Goal: Transaction & Acquisition: Purchase product/service

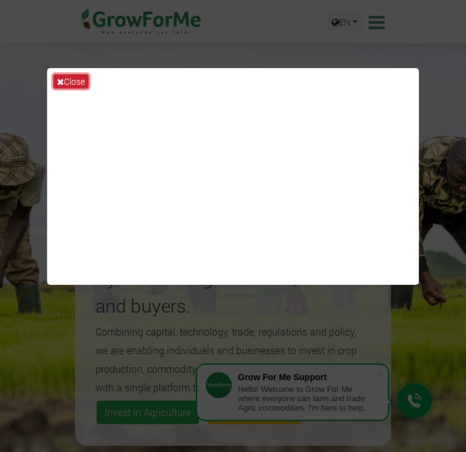
click at [64, 74] on button "Close" at bounding box center [70, 81] width 35 height 14
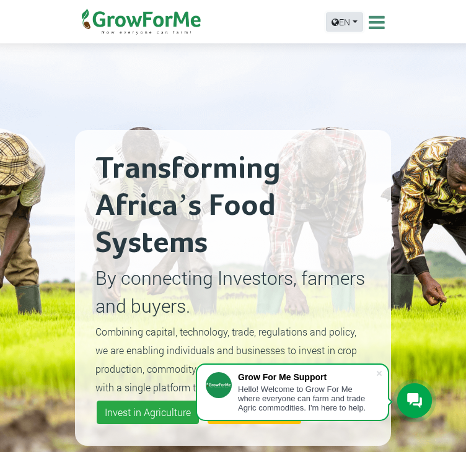
click at [345, 19] on link "EN" at bounding box center [344, 21] width 37 height 19
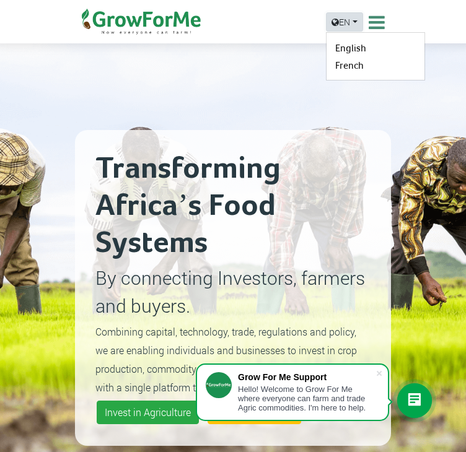
click at [345, 19] on link "EN" at bounding box center [344, 21] width 37 height 19
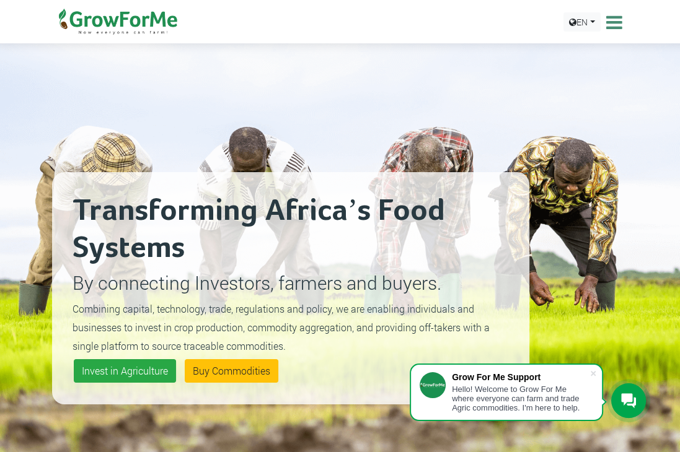
click at [465, 13] on icon at bounding box center [612, 22] width 19 height 19
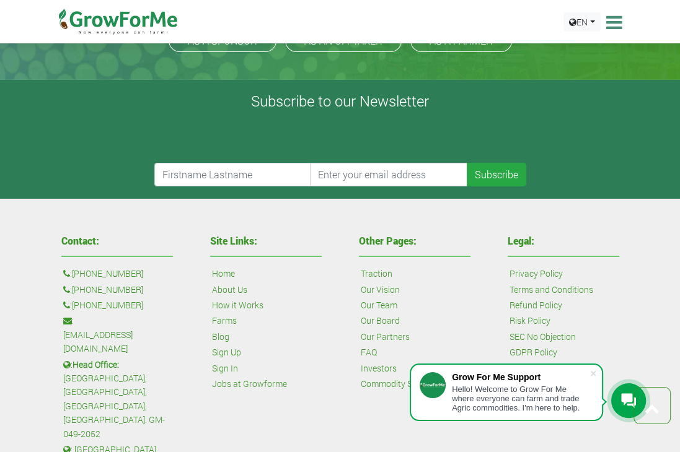
scroll to position [3092, 0]
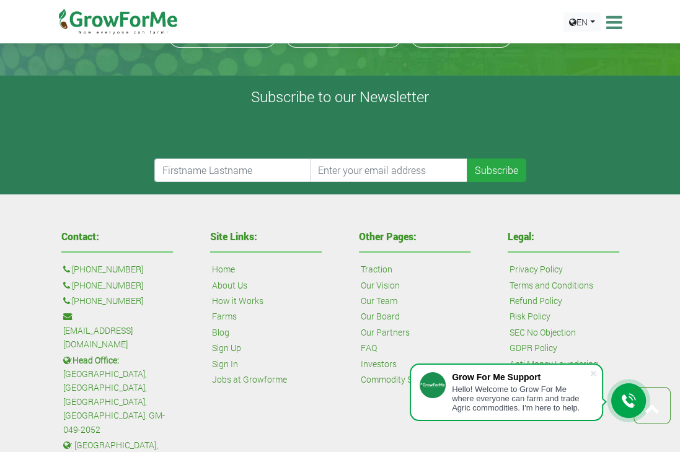
click at [465, 400] on icon at bounding box center [628, 401] width 15 height 15
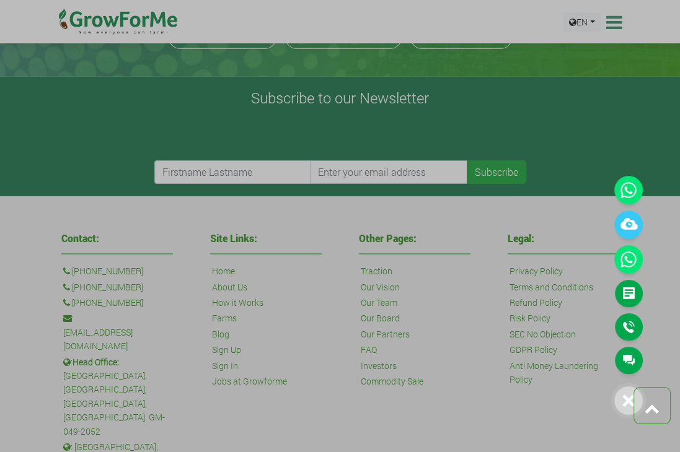
scroll to position [2864, 0]
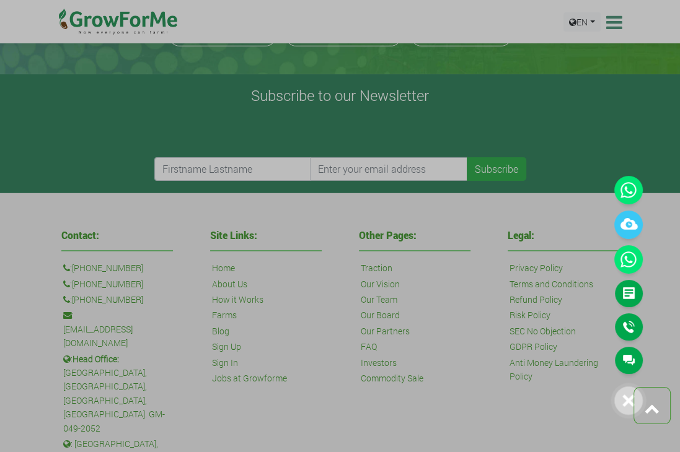
click at [465, 400] on icon at bounding box center [628, 401] width 12 height 12
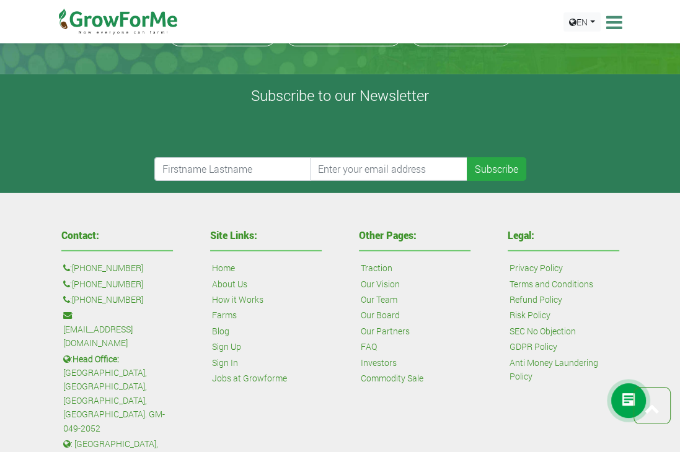
click at [465, 23] on icon at bounding box center [612, 22] width 19 height 19
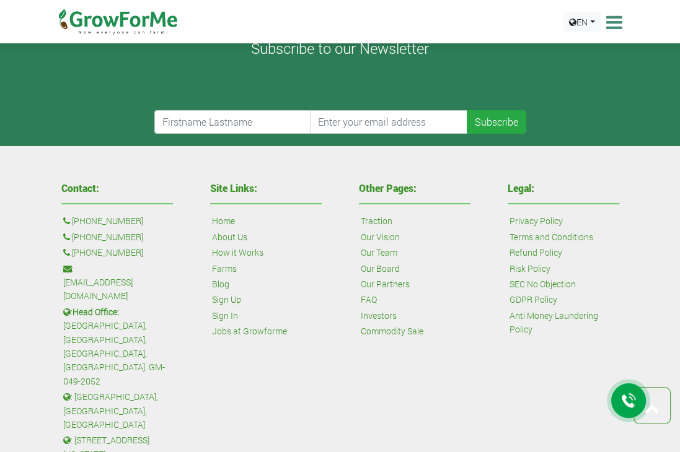
click at [465, 22] on icon at bounding box center [612, 22] width 19 height 19
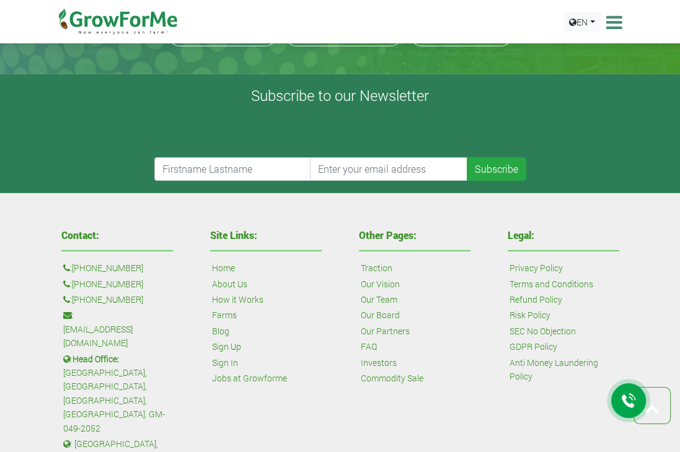
click at [465, 22] on icon at bounding box center [612, 22] width 19 height 19
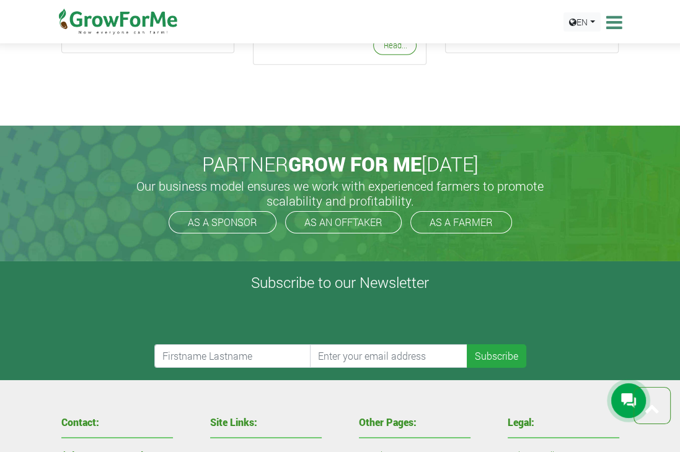
click at [465, 25] on icon at bounding box center [612, 22] width 19 height 19
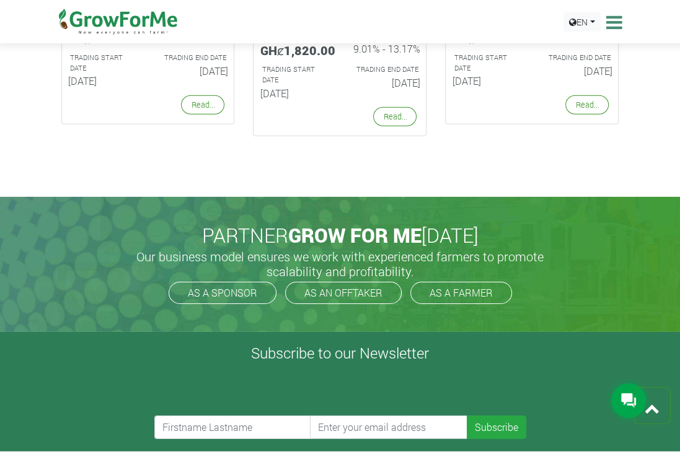
scroll to position [2678, 0]
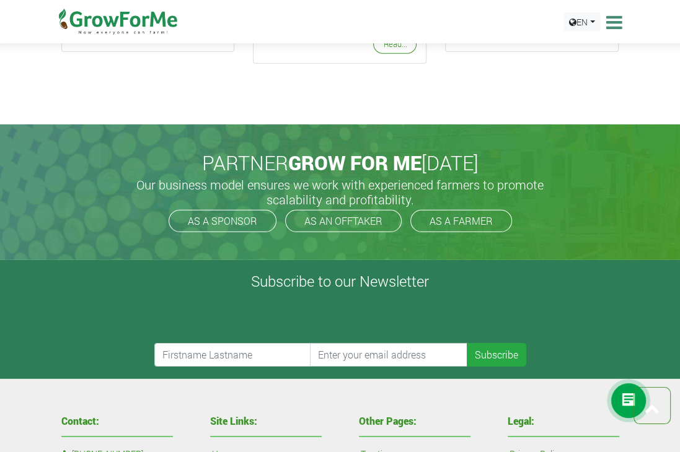
click at [465, 20] on div "EN English French" at bounding box center [592, 22] width 65 height 44
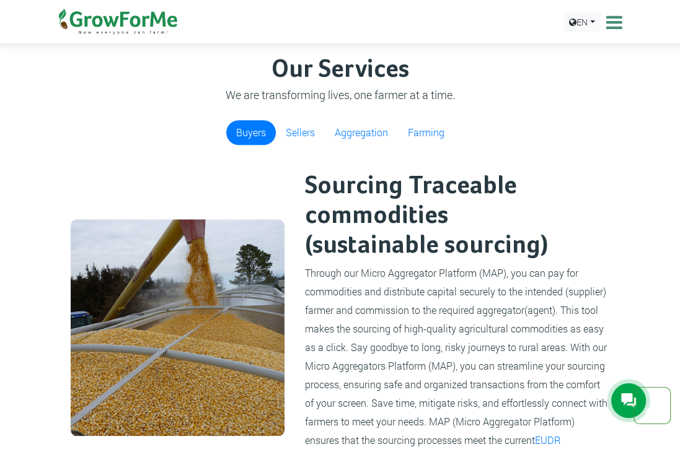
scroll to position [0, 0]
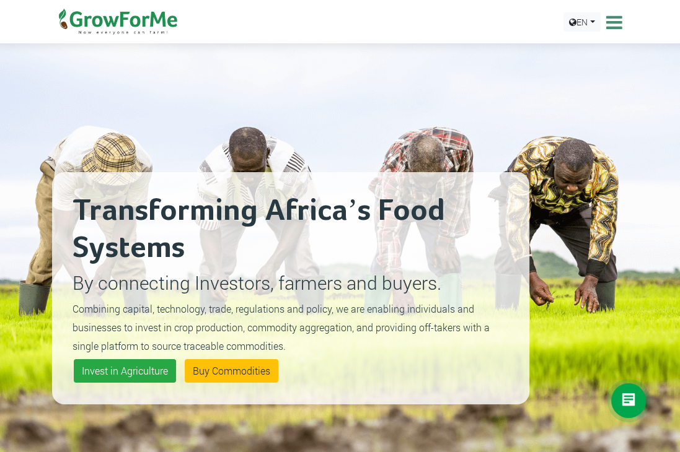
click at [465, 19] on icon at bounding box center [612, 22] width 19 height 19
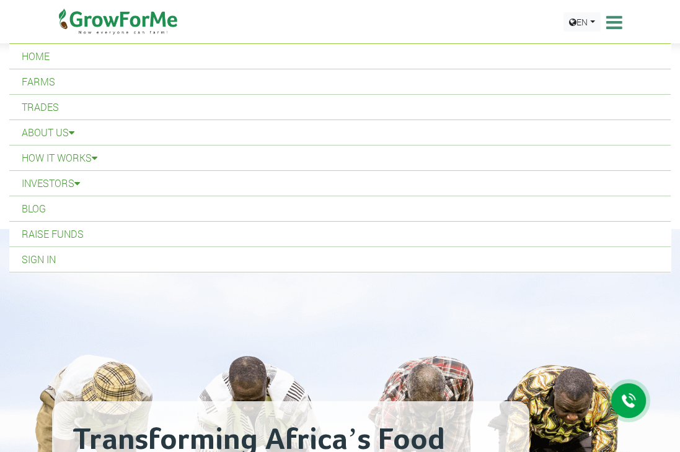
click at [465, 13] on icon at bounding box center [612, 22] width 19 height 19
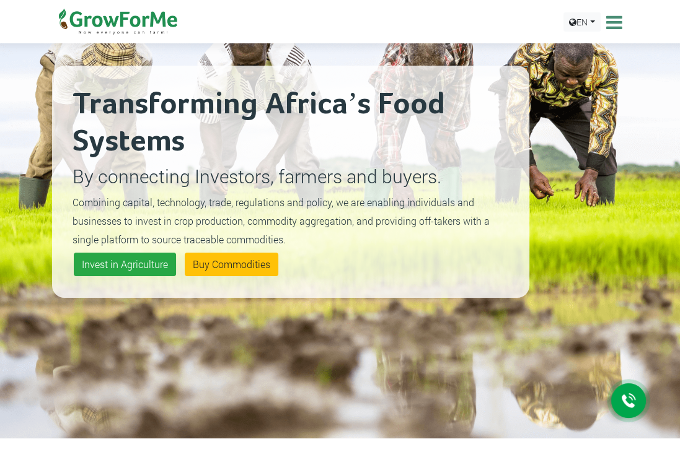
scroll to position [186, 0]
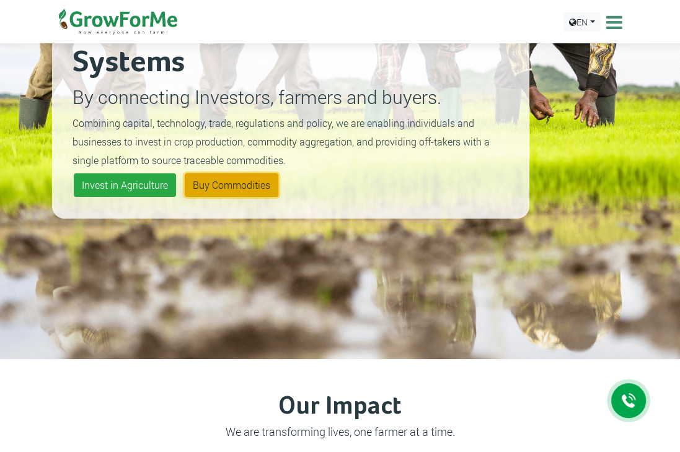
click at [244, 182] on link "Buy Commodities" at bounding box center [232, 186] width 94 height 24
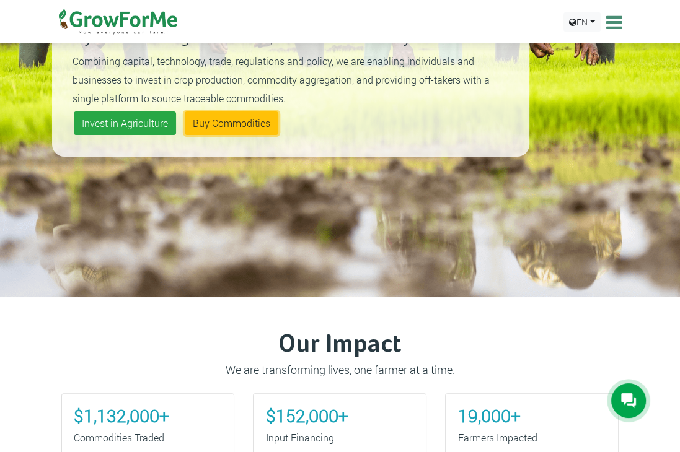
scroll to position [0, 0]
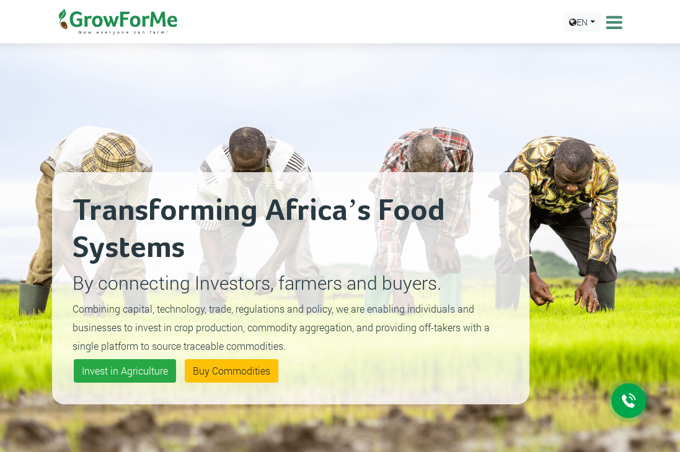
click at [465, 400] on icon at bounding box center [628, 401] width 15 height 15
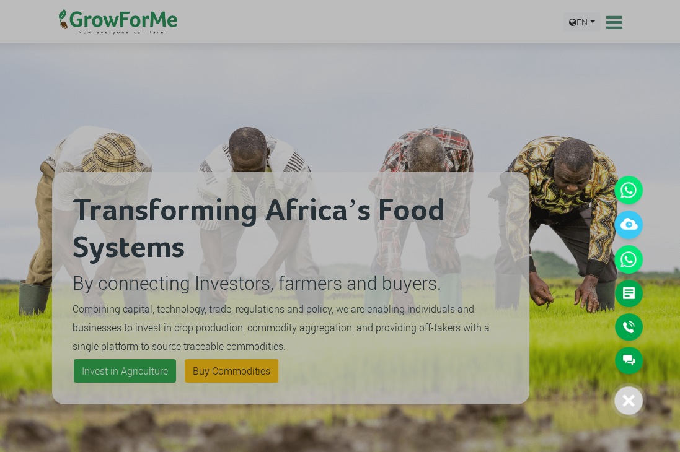
click at [465, 400] on icon at bounding box center [628, 401] width 12 height 12
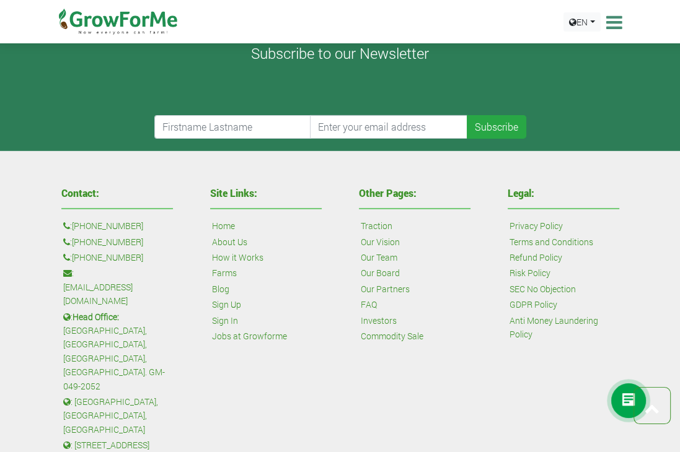
scroll to position [2913, 0]
